Goal: Task Accomplishment & Management: Use online tool/utility

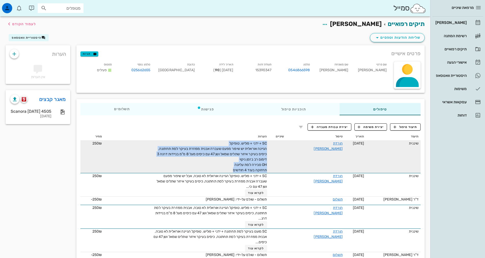
drag, startPoint x: 244, startPoint y: 168, endPoint x: 284, endPoint y: 145, distance: 46.6
click at [284, 145] on tr "שיננית [DATE] הורדת [PERSON_NAME] SC + ידני + פוליש. טופיקל הגיינה אוראלית יש ש…" at bounding box center [250, 157] width 340 height 32
copy span "SC + ידני + פוליש. טופיקל הגיינה אוראלית יש שיפור מפעם שעברה אבנית מפוזרת בעיקר…"
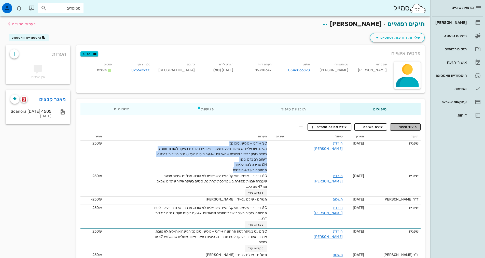
click at [413, 129] on span "תיעוד טיפול" at bounding box center [405, 127] width 24 height 5
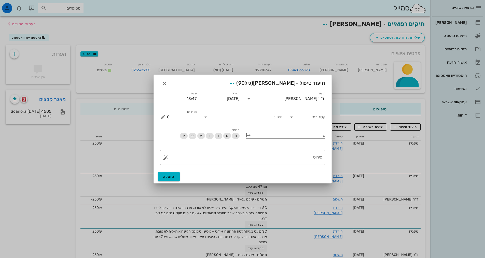
click at [304, 96] on div "ד"ר [PERSON_NAME]" at bounding box center [289, 99] width 73 height 8
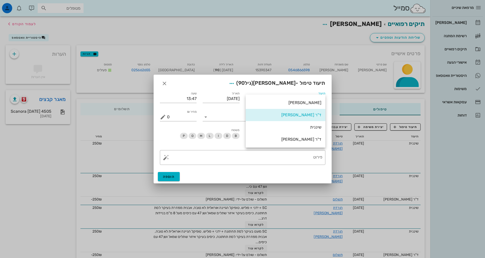
click at [318, 127] on div "שיננית" at bounding box center [286, 127] width 72 height 5
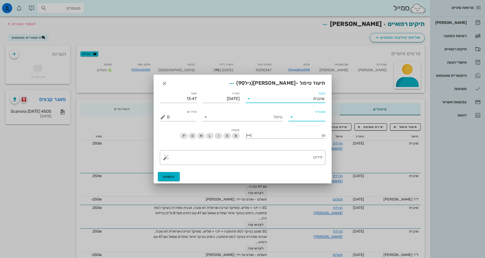
click at [316, 118] on input "קטגוריה" at bounding box center [310, 117] width 29 height 8
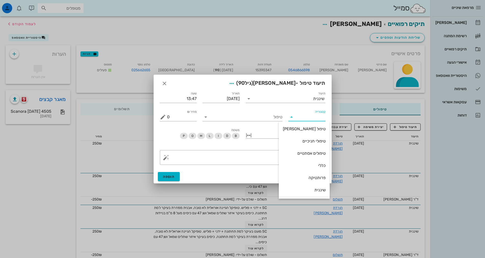
scroll to position [49, 0]
click at [315, 166] on div "שיננית" at bounding box center [304, 166] width 43 height 5
type input "שיננית"
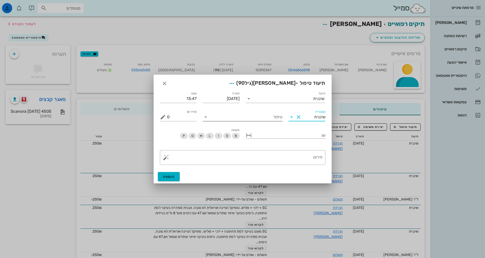
click at [278, 120] on input "טיפול" at bounding box center [246, 117] width 73 height 8
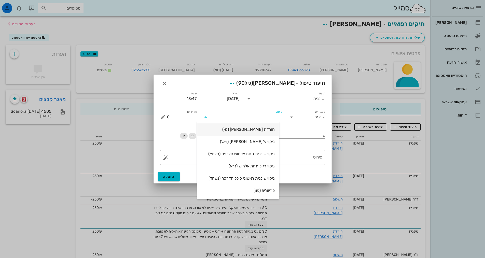
click at [273, 127] on div "הורדת [PERSON_NAME] (נא)" at bounding box center [237, 129] width 73 height 5
type input "250"
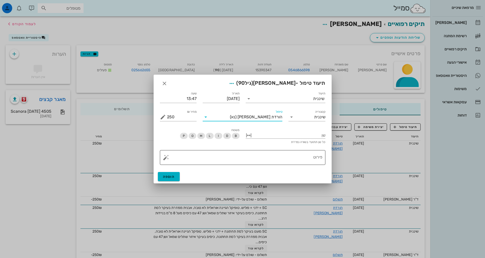
click at [297, 158] on textarea "פירוט" at bounding box center [244, 159] width 155 height 12
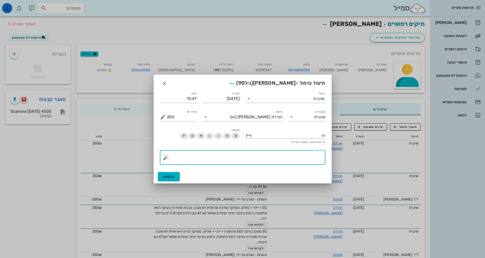
paste textarea "SC + ידני + פוליש. טופיקל הגיינה אוראלית יש שיפור מפעם שעברה אבנית מפוזרת בעיקר…"
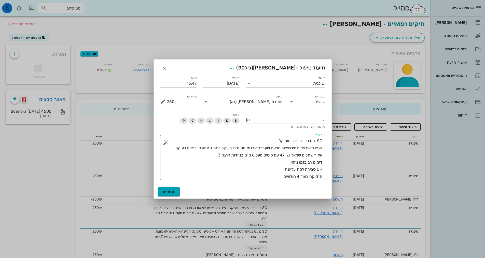
type textarea "SC + ידני + פוליש. טופיקל הגיינה אוראלית יש שיפור מפעם שעברה אבנית מפוזרת בעיקר…"
click at [168, 190] on span "הוספה" at bounding box center [169, 192] width 12 height 4
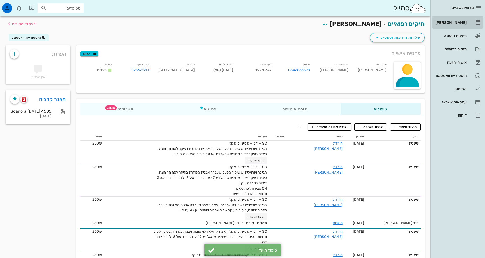
click at [464, 21] on div "[PERSON_NAME]" at bounding box center [450, 23] width 32 height 4
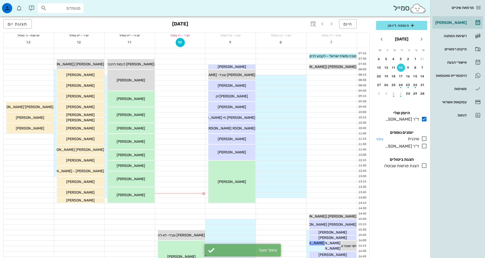
click at [425, 138] on icon at bounding box center [424, 139] width 6 height 6
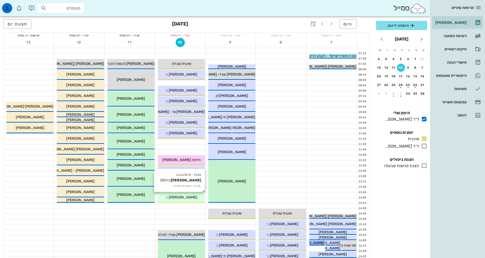
click at [186, 198] on span "[PERSON_NAME]" at bounding box center [183, 197] width 29 height 4
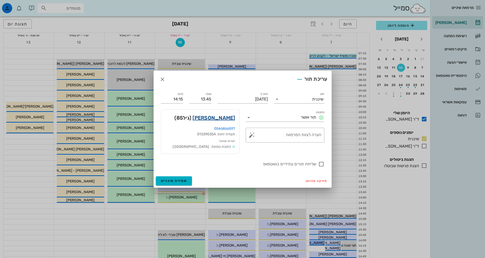
drag, startPoint x: 188, startPoint y: 196, endPoint x: 218, endPoint y: 117, distance: 84.4
click at [218, 117] on link "[PERSON_NAME]" at bounding box center [213, 118] width 42 height 8
